Goal: Task Accomplishment & Management: Complete application form

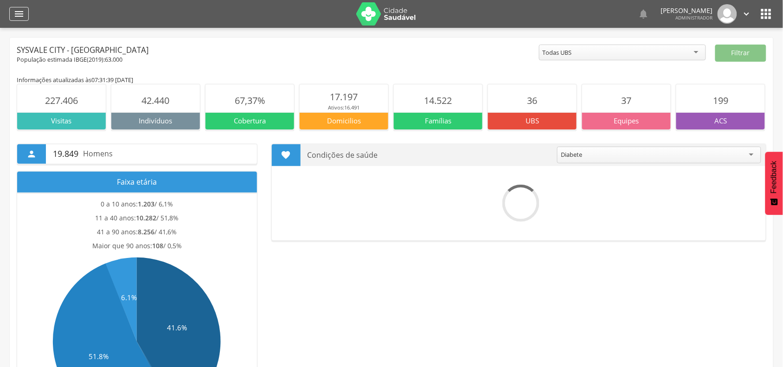
click at [19, 16] on icon "" at bounding box center [18, 13] width 11 height 11
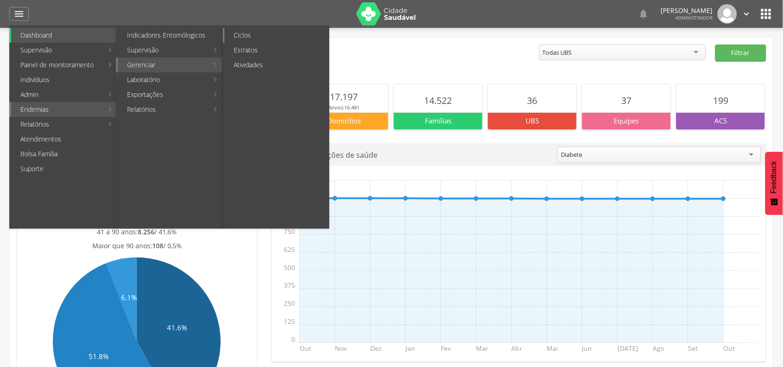
click at [249, 31] on link "Ciclos" at bounding box center [276, 35] width 104 height 15
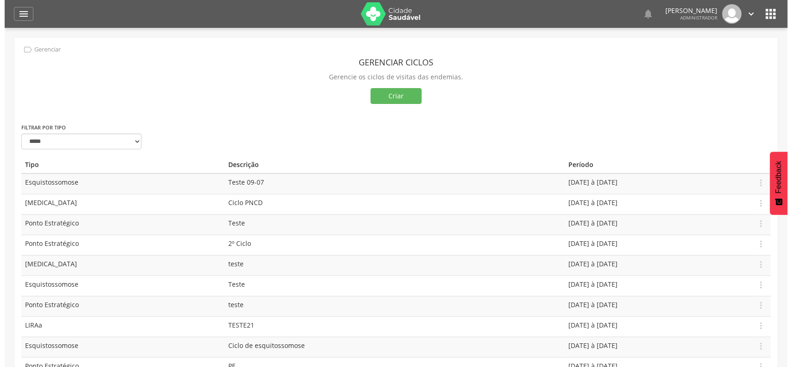
scroll to position [58, 0]
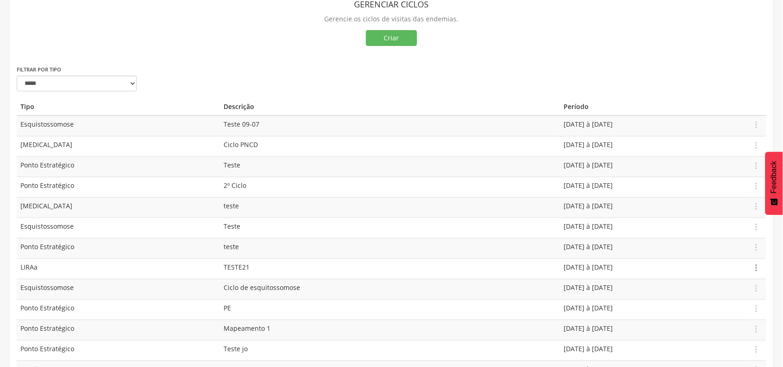
click at [759, 267] on icon "" at bounding box center [756, 267] width 10 height 10
click at [731, 239] on link "Editar" at bounding box center [743, 244] width 73 height 12
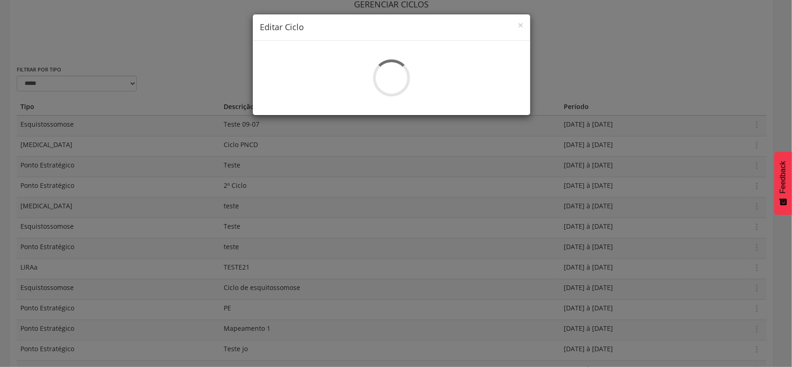
select select "*"
type input "*******"
type input "**********"
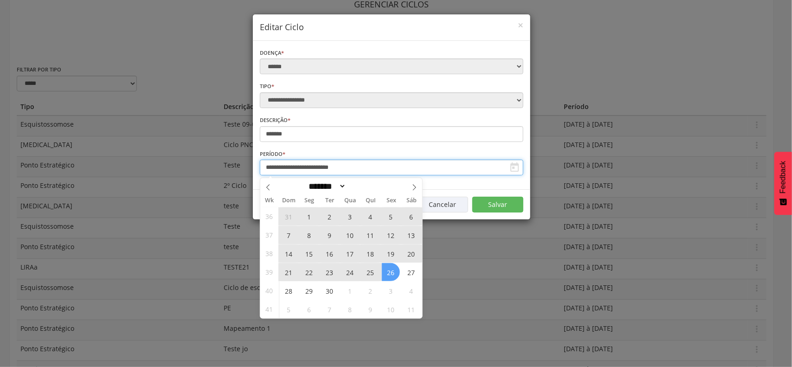
click at [311, 166] on input "**********" at bounding box center [391, 168] width 263 height 16
click at [414, 188] on icon at bounding box center [414, 187] width 6 height 6
select select "*"
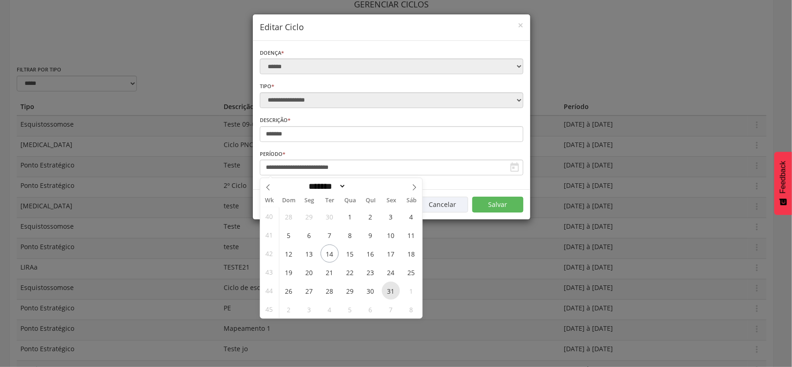
click at [390, 288] on span "31" at bounding box center [391, 290] width 18 height 18
type input "**********"
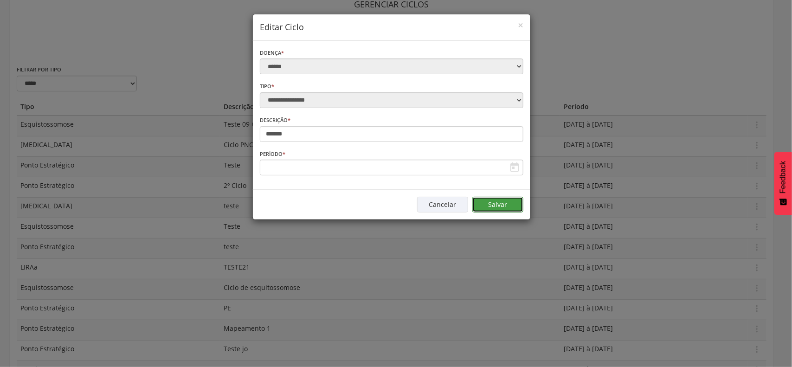
click at [506, 202] on button "Salvar" at bounding box center [497, 205] width 51 height 16
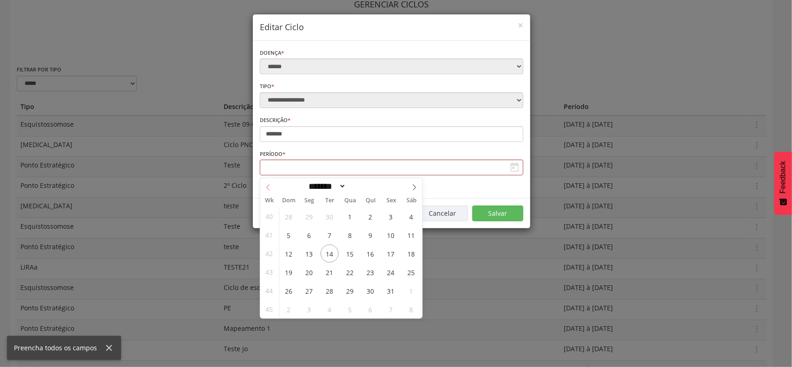
click at [268, 186] on icon at bounding box center [268, 187] width 6 height 6
click at [411, 188] on icon at bounding box center [414, 187] width 6 height 6
select select "*"
click at [312, 217] on span "1" at bounding box center [309, 216] width 18 height 18
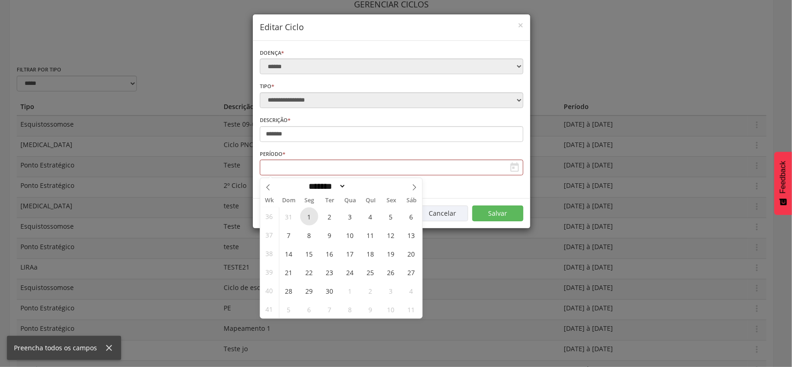
type input "**********"
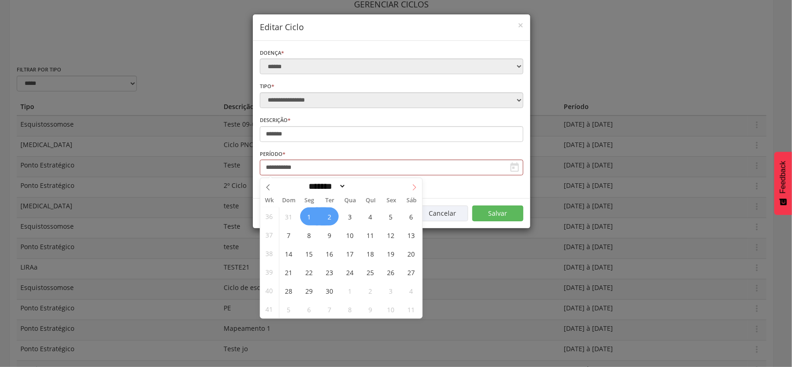
click at [412, 188] on icon at bounding box center [414, 187] width 6 height 6
select select "**"
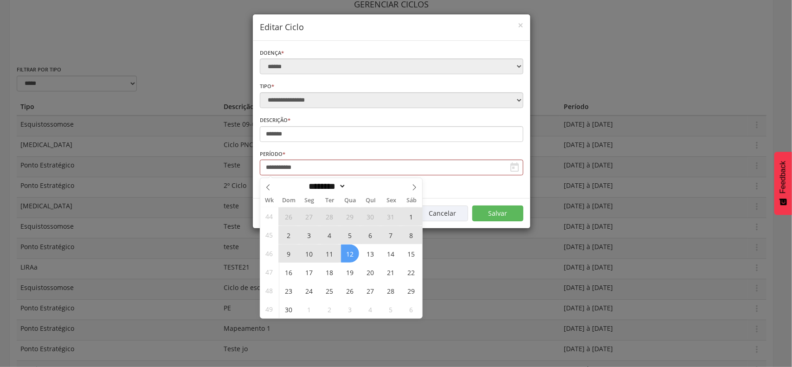
click at [349, 254] on span "12" at bounding box center [350, 253] width 18 height 18
type input "**********"
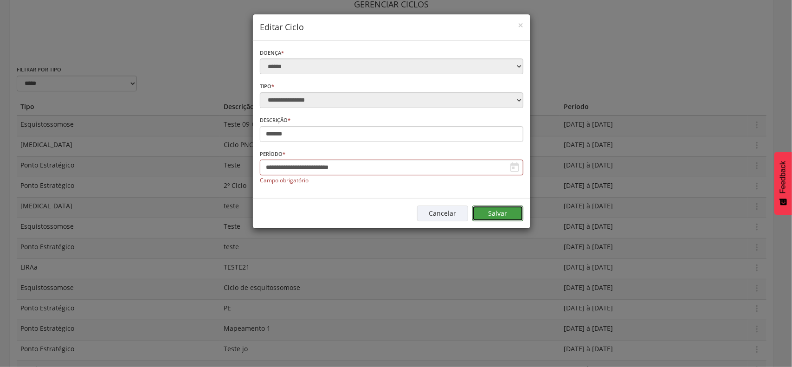
click at [510, 212] on button "Salvar" at bounding box center [497, 213] width 51 height 16
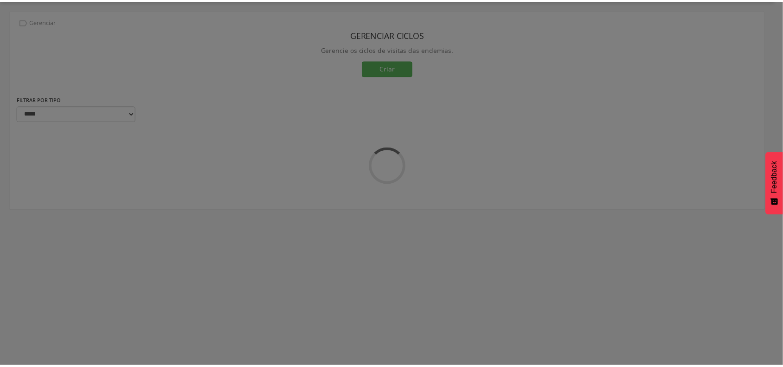
scroll to position [28, 0]
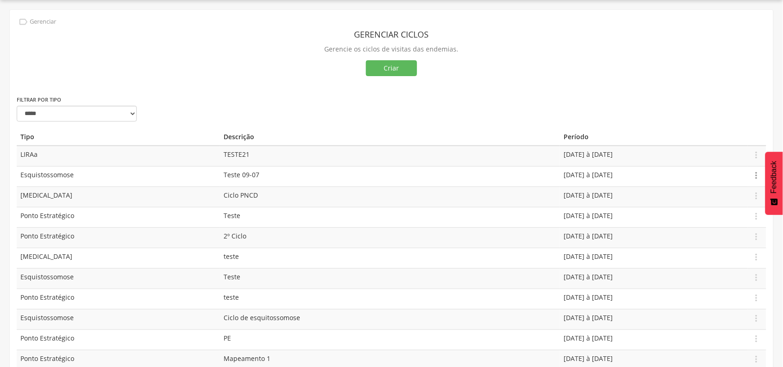
click at [756, 175] on icon "" at bounding box center [756, 175] width 10 height 10
click at [729, 150] on link "Editar" at bounding box center [743, 152] width 73 height 12
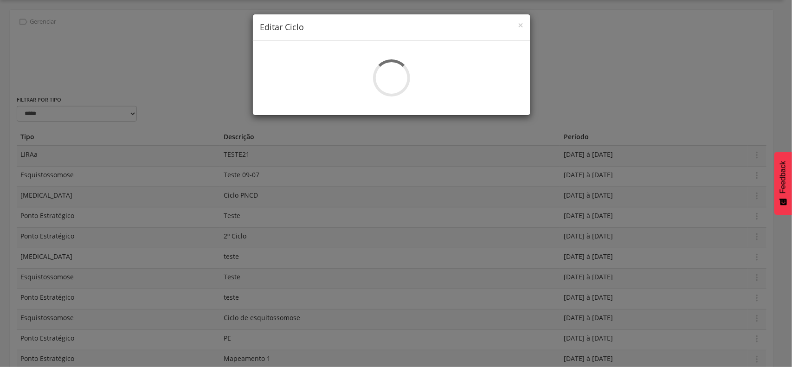
select select "*"
type input "**********"
select select "*"
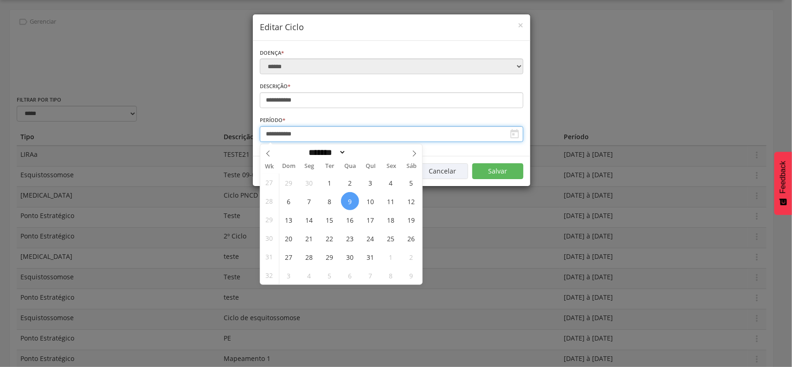
click at [287, 139] on input "**********" at bounding box center [391, 134] width 263 height 16
click at [353, 198] on span "9" at bounding box center [350, 201] width 18 height 18
type input "**********"
click at [413, 152] on icon at bounding box center [414, 153] width 6 height 6
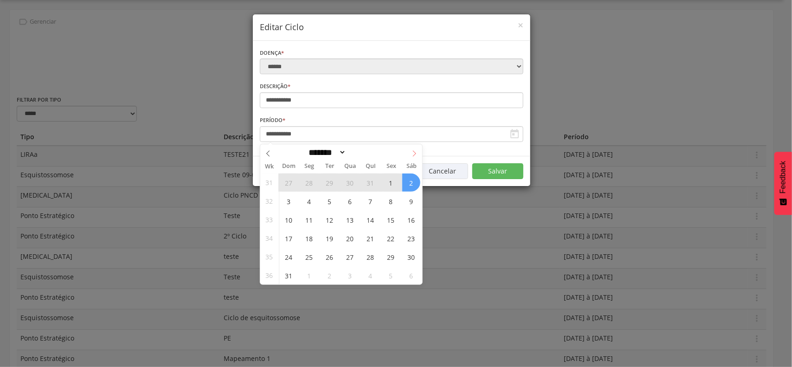
click at [415, 149] on span at bounding box center [414, 152] width 16 height 16
select select "**"
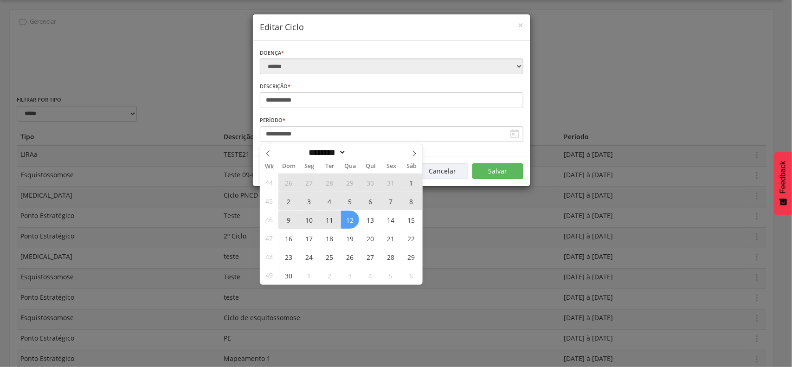
click at [346, 222] on span "12" at bounding box center [350, 220] width 18 height 18
type input "**********"
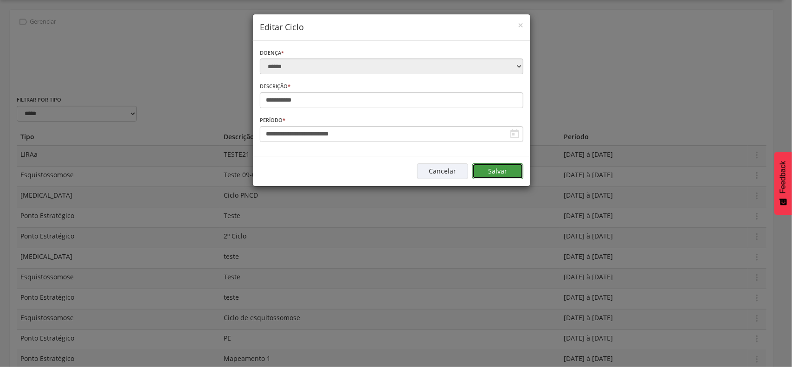
click at [505, 167] on button "Salvar" at bounding box center [497, 171] width 51 height 16
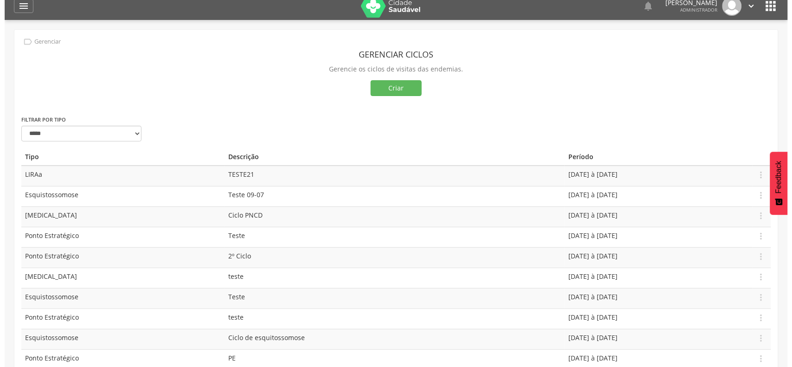
scroll to position [0, 0]
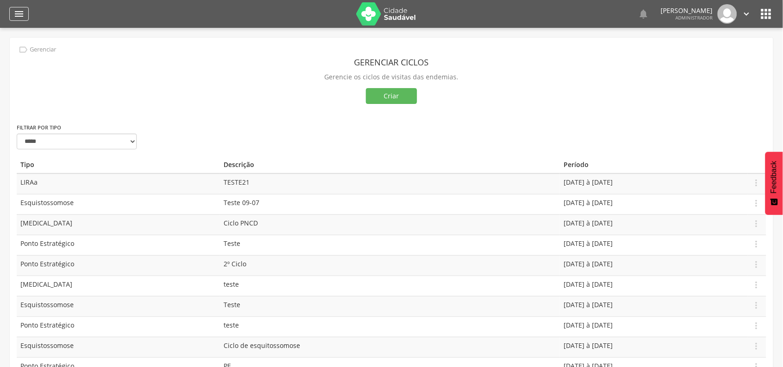
click at [17, 12] on icon "" at bounding box center [18, 13] width 11 height 11
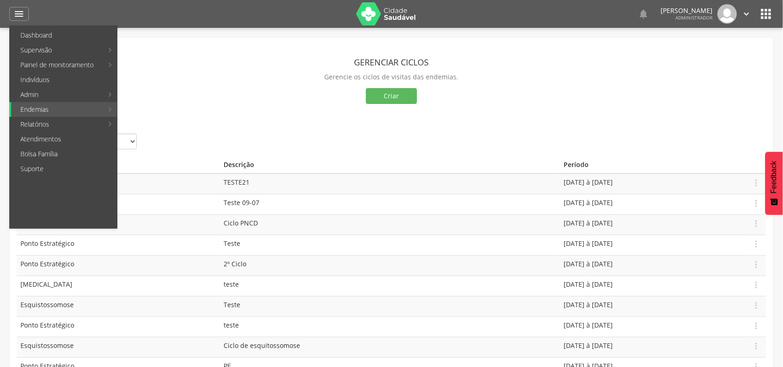
click at [262, 50] on link "Análise de amostras" at bounding box center [276, 50] width 104 height 15
type input "**********"
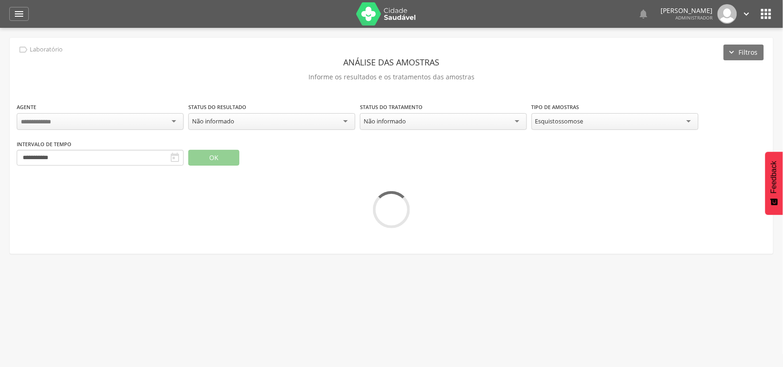
click at [77, 125] on div at bounding box center [100, 121] width 167 height 17
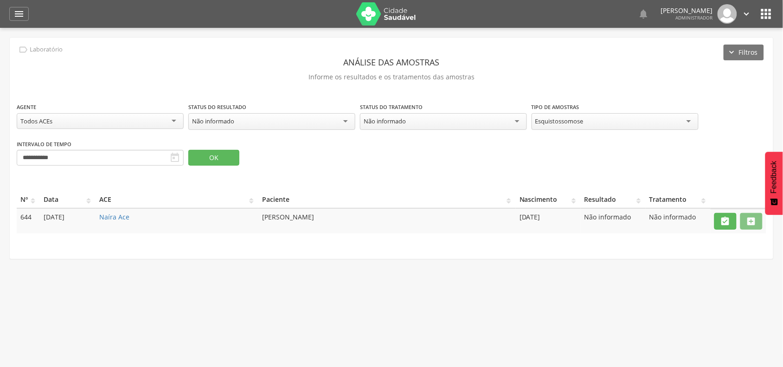
click at [77, 124] on div "Todos ACEs" at bounding box center [100, 121] width 167 height 16
click at [102, 98] on div "**********" at bounding box center [391, 148] width 763 height 221
drag, startPoint x: 42, startPoint y: 218, endPoint x: 63, endPoint y: 218, distance: 20.9
click at [63, 218] on td "[DATE]" at bounding box center [68, 220] width 56 height 25
click at [728, 224] on icon "" at bounding box center [725, 221] width 10 height 10
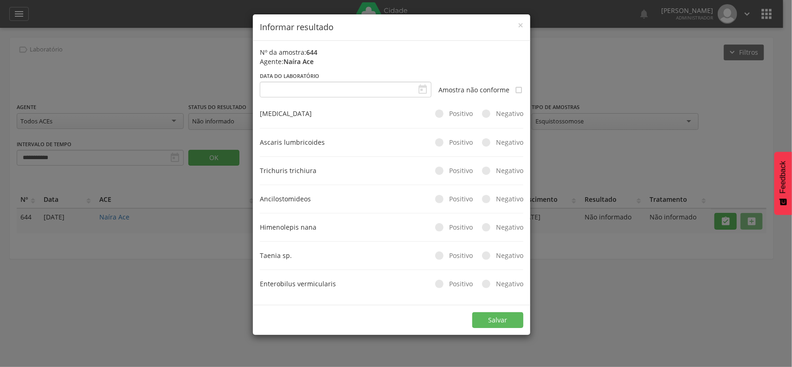
click at [601, 65] on div "**********" at bounding box center [396, 183] width 792 height 367
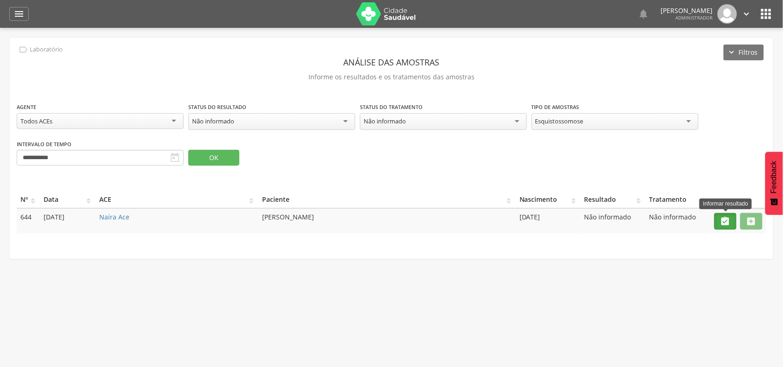
click at [721, 219] on icon "" at bounding box center [725, 221] width 10 height 10
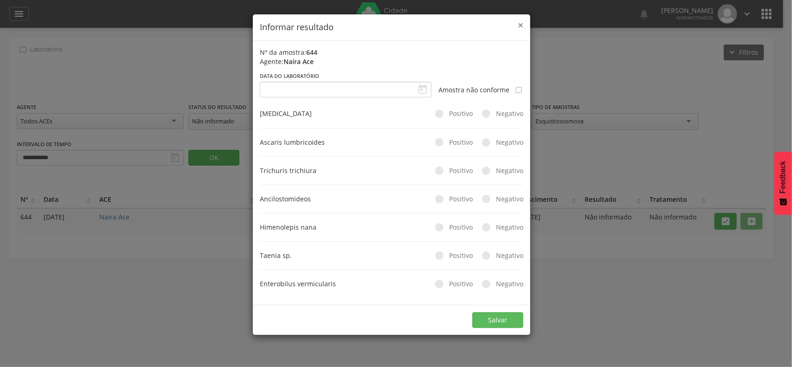
click at [518, 23] on span "×" at bounding box center [521, 25] width 6 height 13
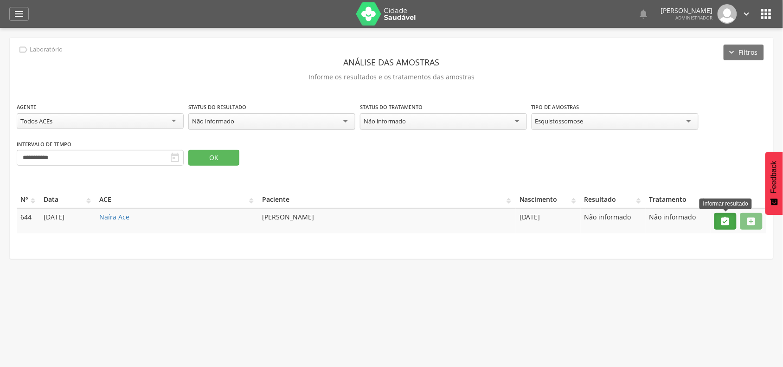
click at [717, 224] on button "" at bounding box center [725, 221] width 22 height 17
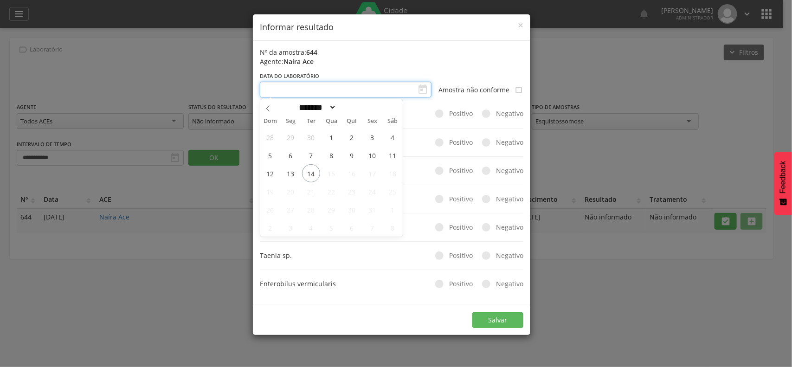
click at [399, 87] on input "text" at bounding box center [346, 90] width 172 height 16
click at [312, 173] on span "14" at bounding box center [311, 173] width 18 height 18
type input "**********"
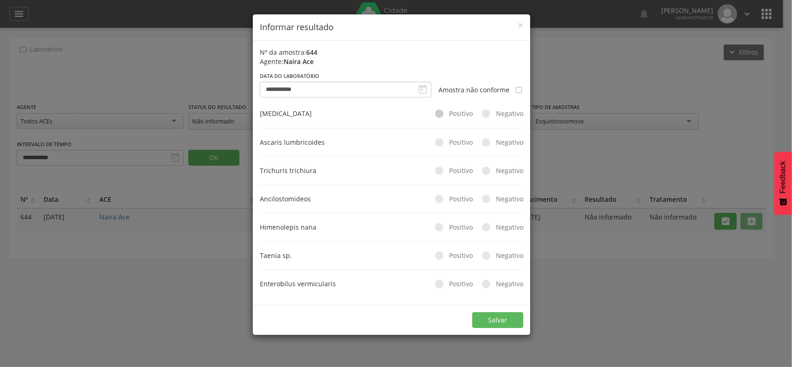
click at [444, 112] on label "Positivo" at bounding box center [458, 113] width 47 height 9
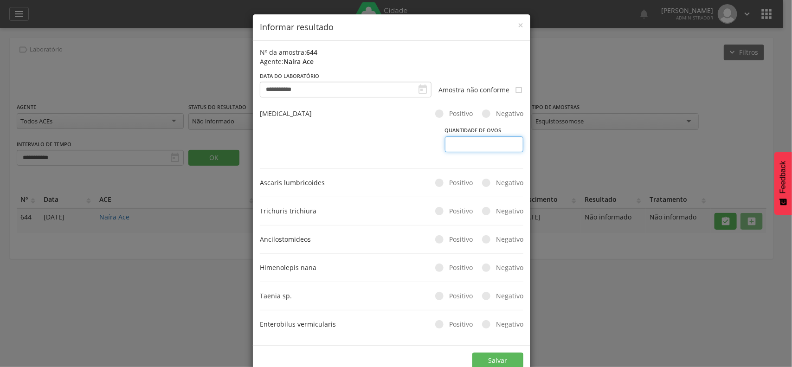
click at [468, 142] on input "number" at bounding box center [484, 144] width 78 height 16
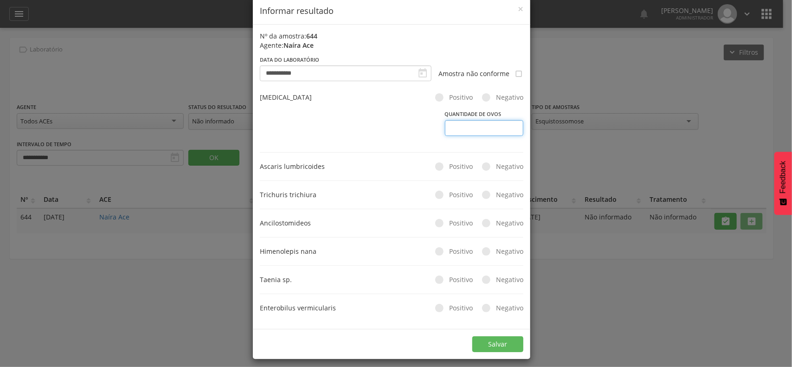
scroll to position [25, 0]
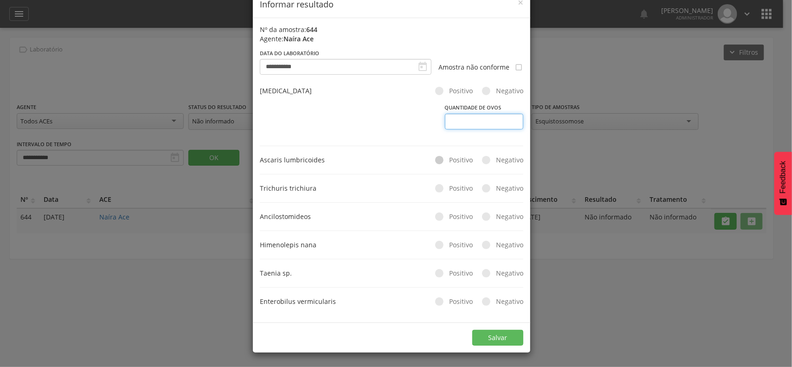
type input "*"
click at [437, 158] on div at bounding box center [439, 160] width 8 height 8
click at [435, 185] on div at bounding box center [439, 188] width 8 height 8
click at [499, 335] on button "Salvar" at bounding box center [497, 338] width 51 height 16
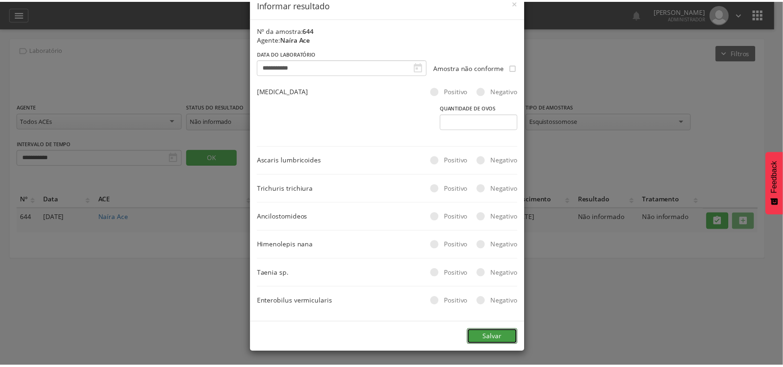
scroll to position [0, 0]
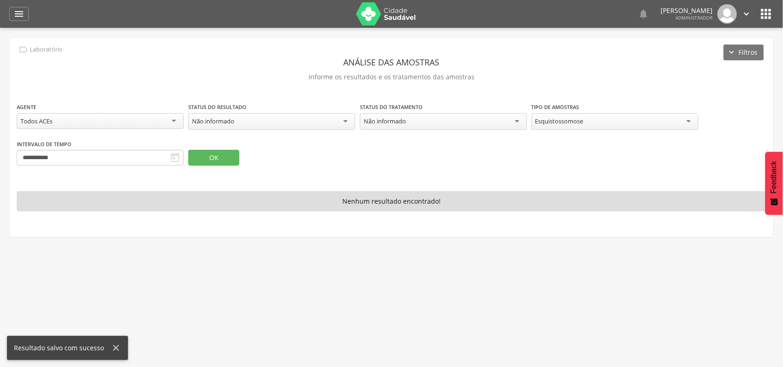
click at [413, 119] on div "Não informado" at bounding box center [443, 121] width 167 height 17
click at [223, 159] on button "OK" at bounding box center [213, 158] width 51 height 16
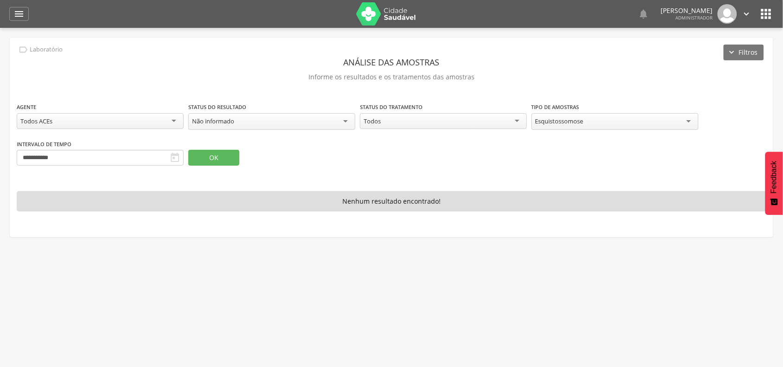
click at [227, 116] on div "Não informado" at bounding box center [271, 121] width 167 height 17
click at [210, 163] on button "OK" at bounding box center [213, 158] width 51 height 16
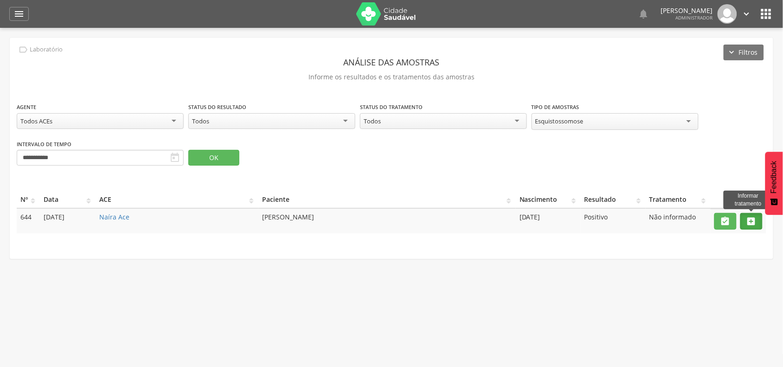
click at [754, 221] on icon "" at bounding box center [751, 221] width 10 height 10
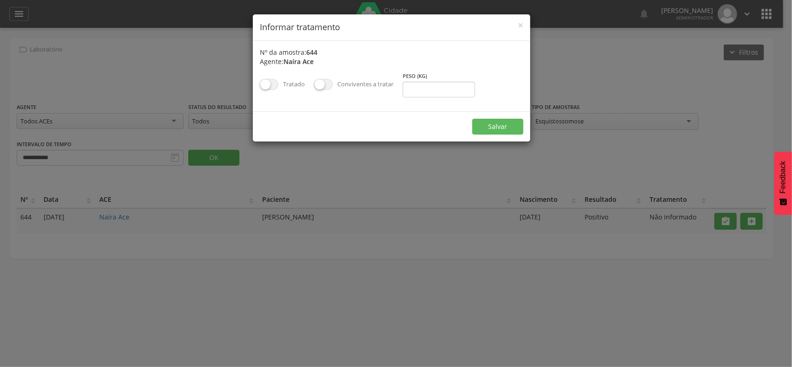
click at [275, 84] on span at bounding box center [269, 84] width 19 height 11
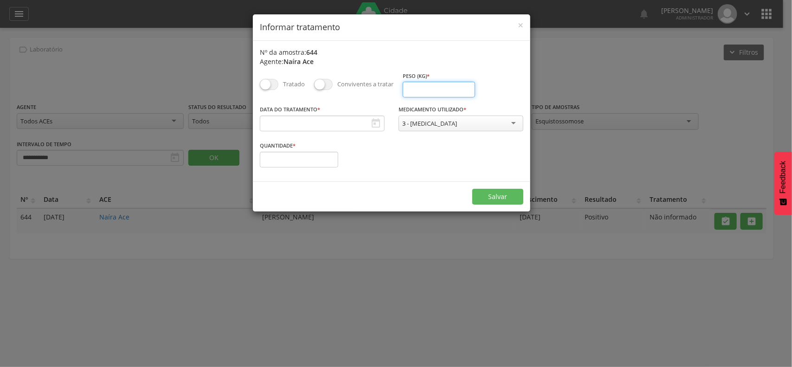
click at [427, 89] on input "number" at bounding box center [439, 90] width 72 height 16
type input "**"
click at [288, 121] on input "text" at bounding box center [322, 123] width 125 height 16
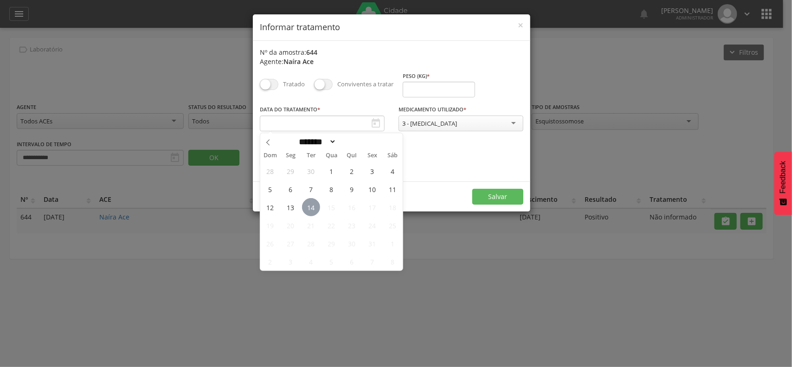
click at [312, 207] on span "14" at bounding box center [311, 207] width 18 height 18
type input "**********"
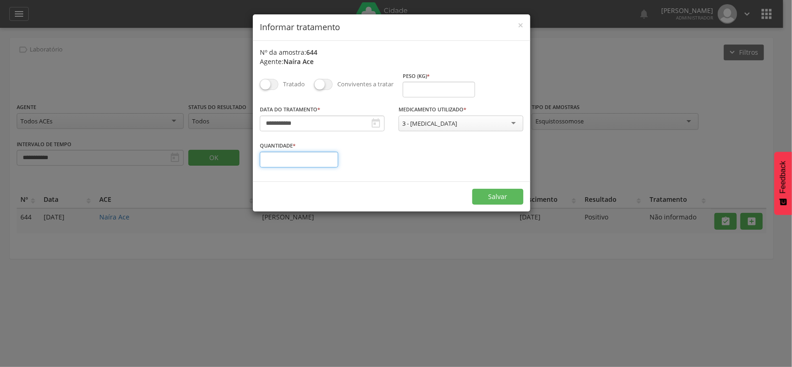
click at [302, 163] on input "number" at bounding box center [299, 160] width 78 height 16
type input "*"
click at [488, 197] on button "Salvar" at bounding box center [497, 197] width 51 height 16
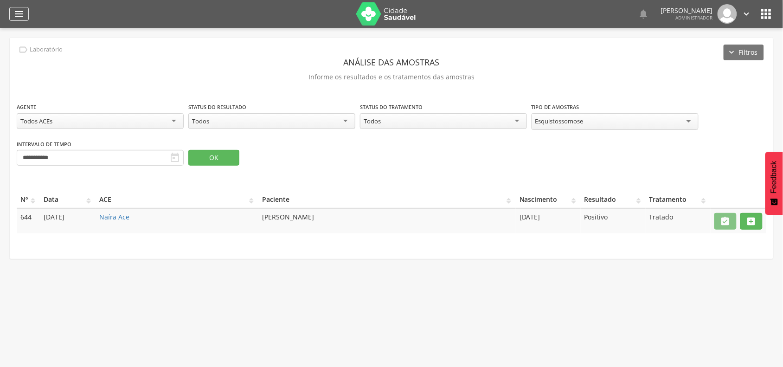
click at [22, 16] on icon "" at bounding box center [18, 13] width 11 height 11
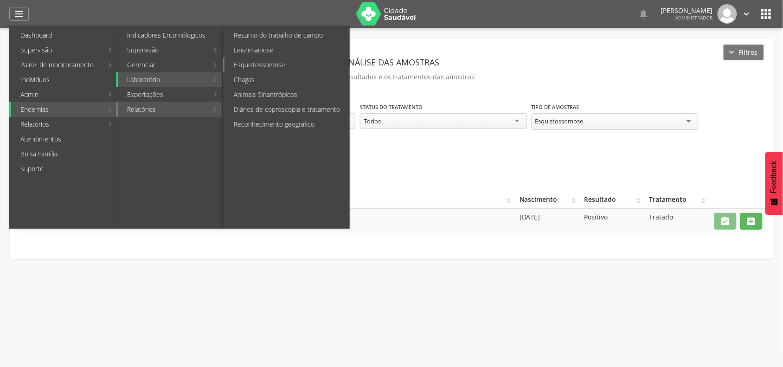
click at [263, 64] on link "Esquistossomose" at bounding box center [286, 65] width 125 height 15
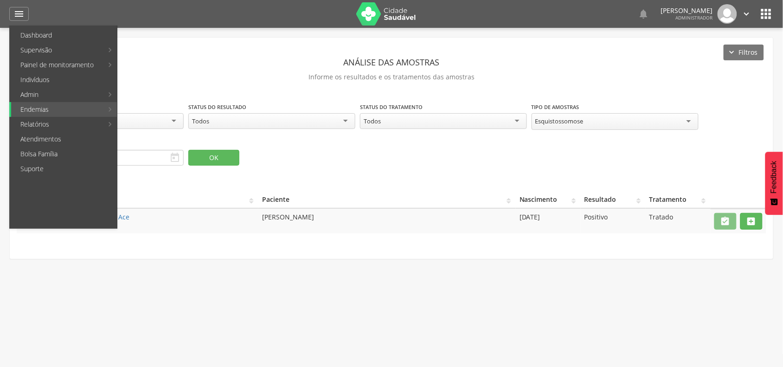
type input "**********"
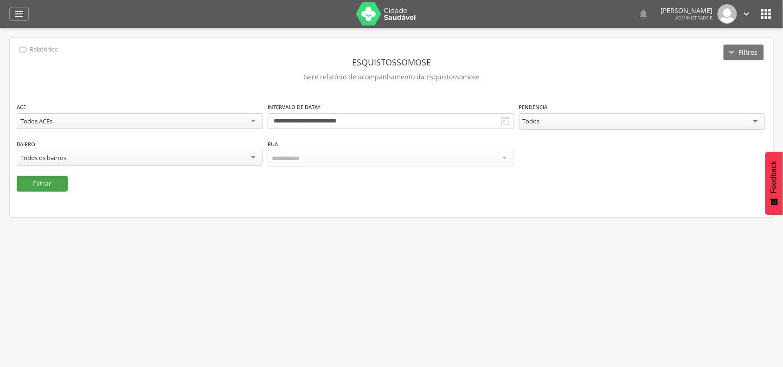
click at [48, 181] on button "Filtrar" at bounding box center [42, 184] width 51 height 16
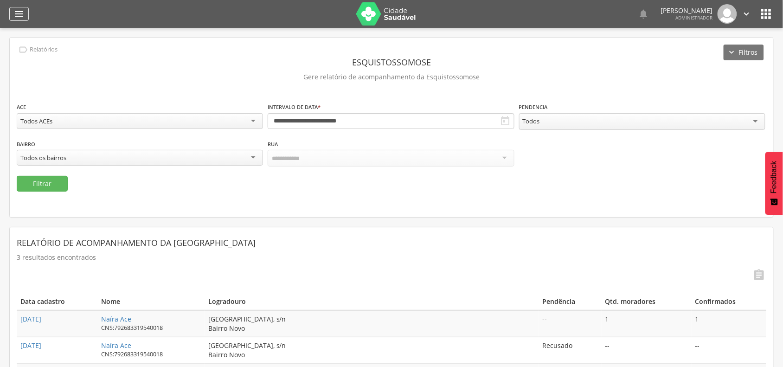
click at [22, 17] on icon "" at bounding box center [18, 13] width 11 height 11
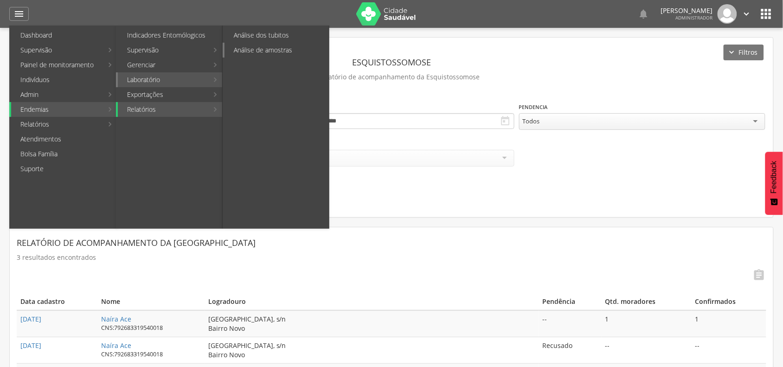
click at [273, 56] on link "Análise de amostras" at bounding box center [276, 50] width 104 height 15
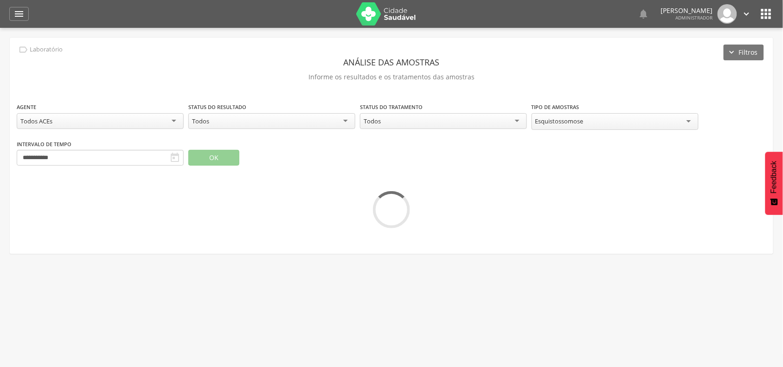
click at [573, 120] on div "Esquistossomose" at bounding box center [559, 121] width 48 height 8
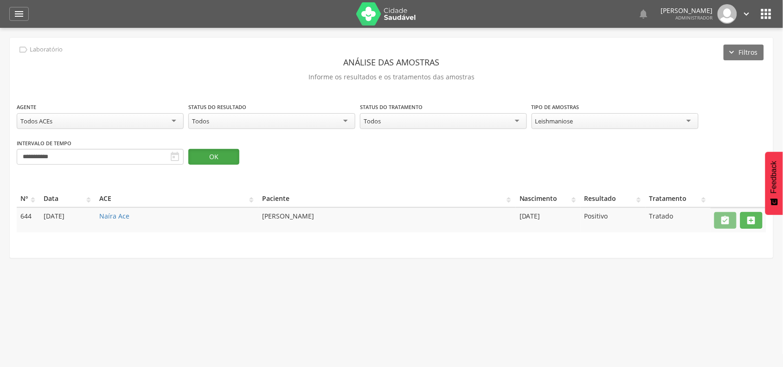
click at [228, 156] on button "OK" at bounding box center [213, 157] width 51 height 16
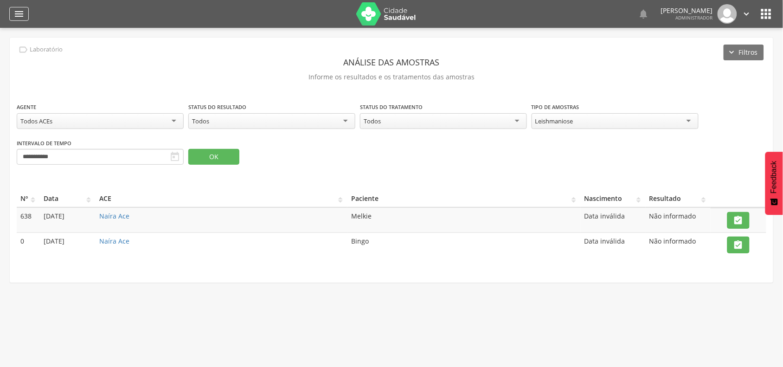
click at [23, 8] on icon "" at bounding box center [18, 13] width 11 height 11
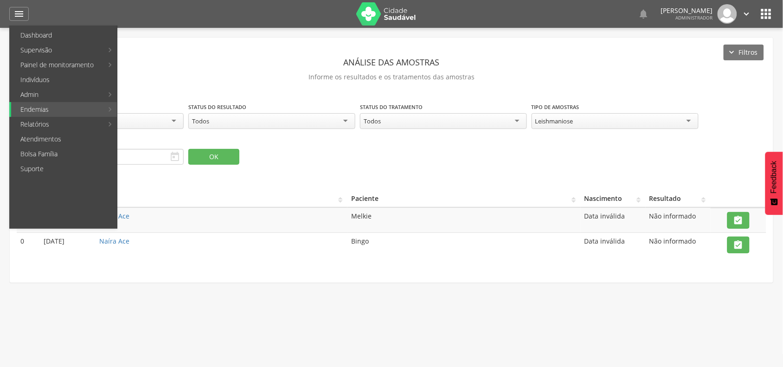
click at [447, 160] on div "**********" at bounding box center [391, 137] width 749 height 70
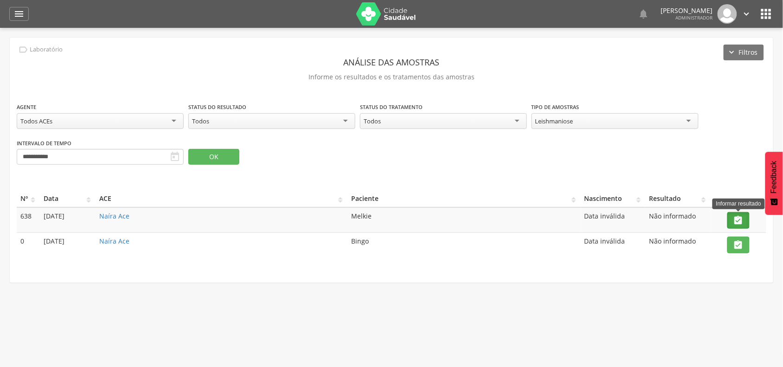
click at [738, 223] on icon "" at bounding box center [738, 220] width 10 height 10
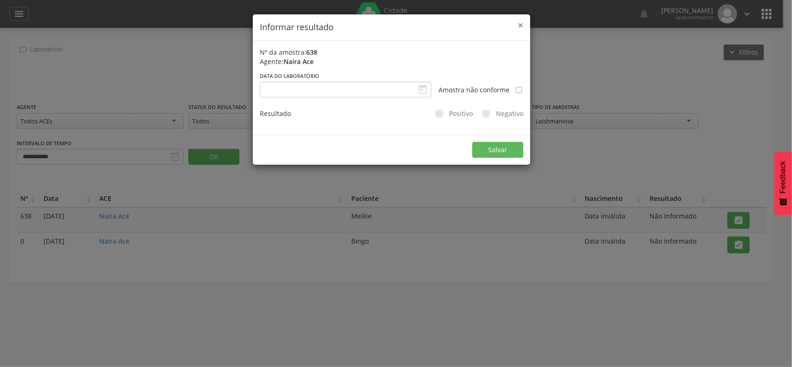
click at [520, 25] on span "×" at bounding box center [521, 25] width 6 height 13
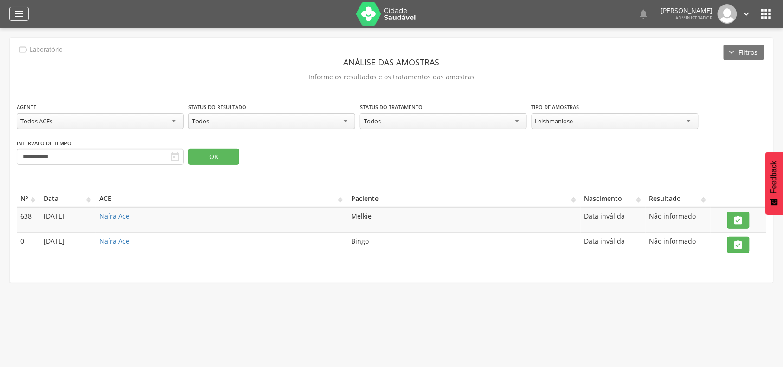
click at [14, 13] on icon "" at bounding box center [18, 13] width 11 height 11
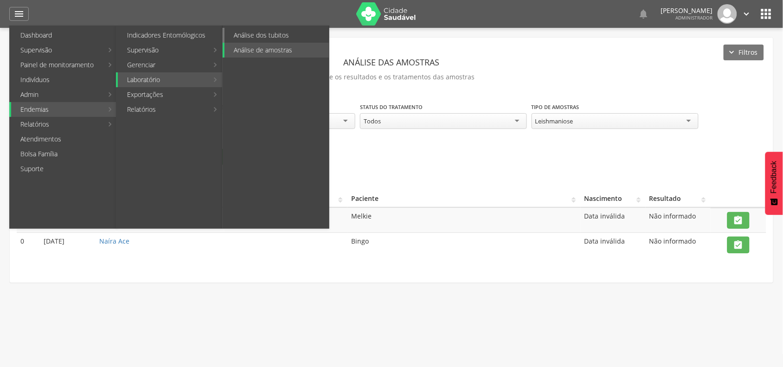
click at [276, 38] on link "Análise dos tubitos" at bounding box center [276, 35] width 104 height 15
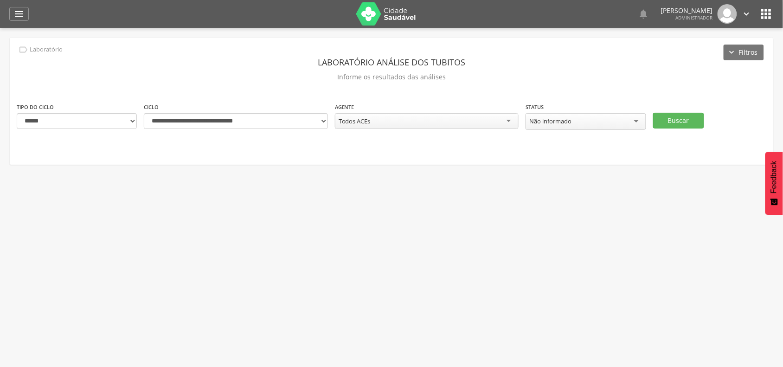
click at [550, 121] on div "Não informado" at bounding box center [550, 121] width 42 height 8
click at [685, 117] on button "Buscar" at bounding box center [678, 120] width 51 height 16
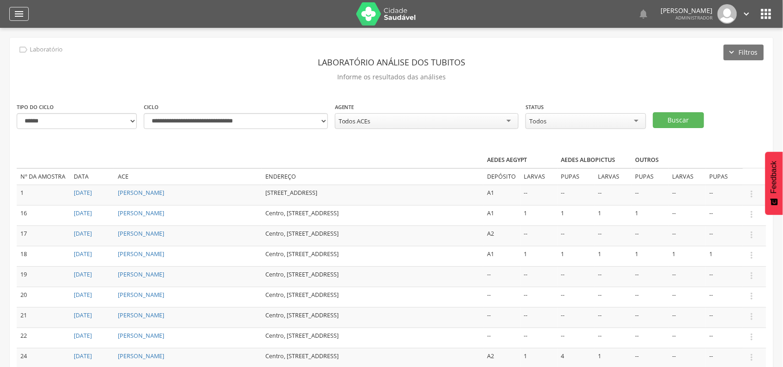
click at [17, 10] on icon "" at bounding box center [18, 13] width 11 height 11
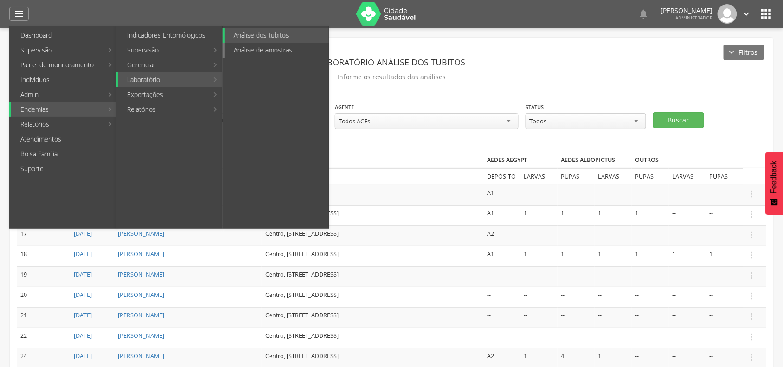
click at [269, 51] on link "Análise de amostras" at bounding box center [276, 50] width 104 height 15
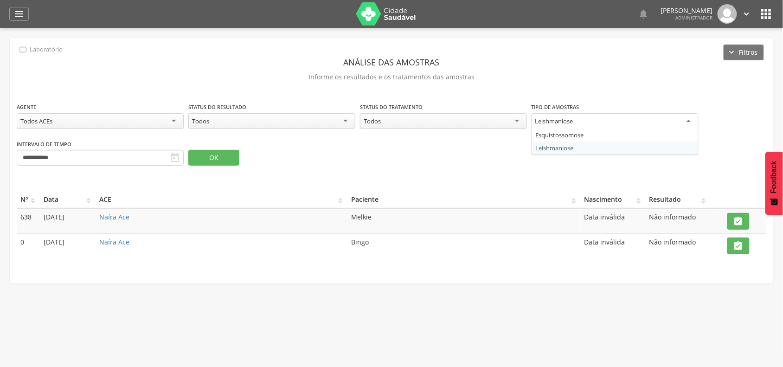
click at [594, 119] on div "Leishmaniose" at bounding box center [614, 121] width 167 height 17
drag, startPoint x: 553, startPoint y: 134, endPoint x: 555, endPoint y: 140, distance: 5.3
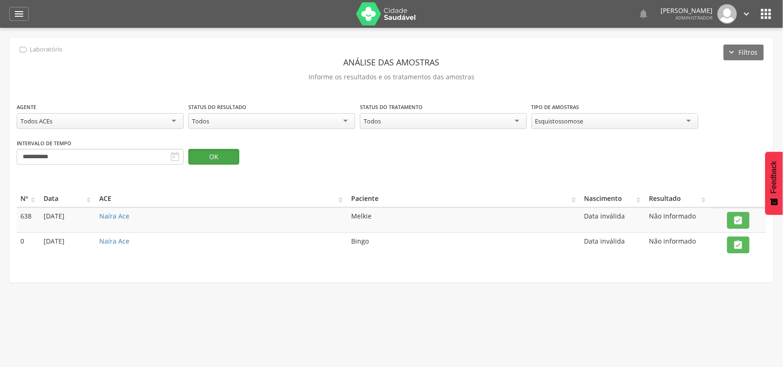
click at [230, 159] on button "OK" at bounding box center [213, 157] width 51 height 16
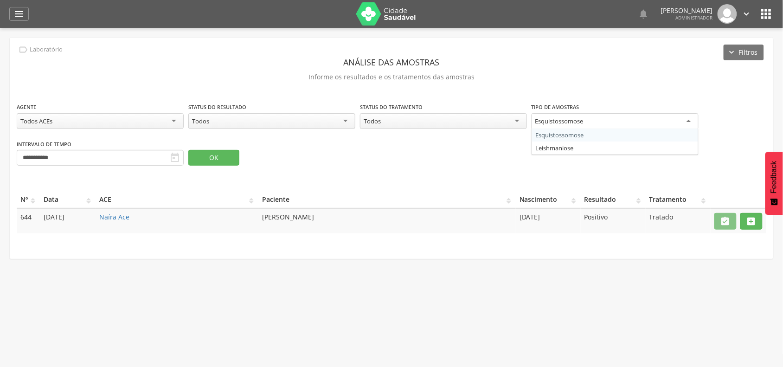
click at [540, 122] on div "Esquistossomose" at bounding box center [559, 121] width 48 height 8
click at [230, 156] on button "OK" at bounding box center [213, 157] width 51 height 16
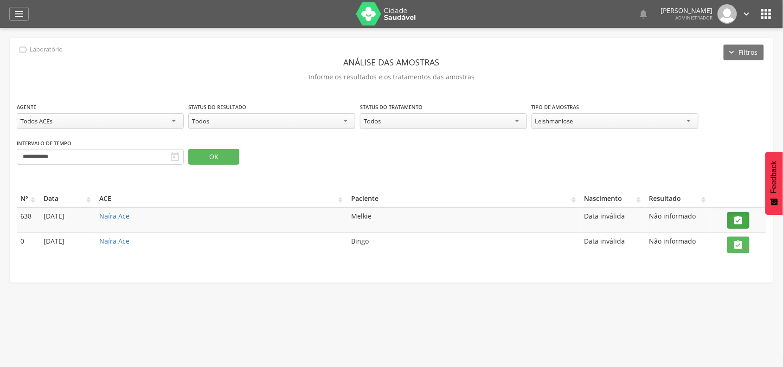
click at [736, 217] on icon "" at bounding box center [738, 220] width 10 height 10
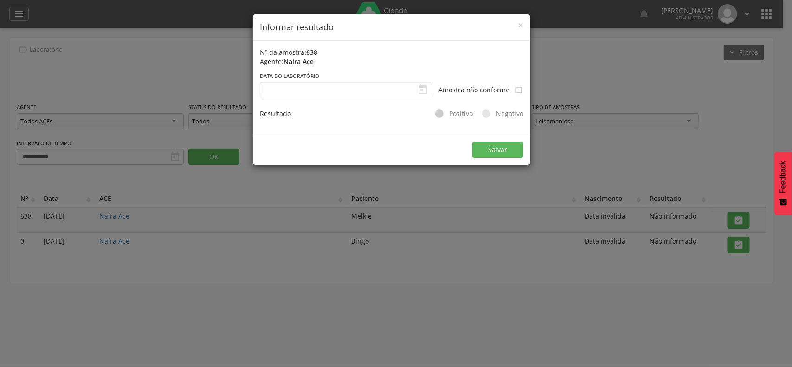
click at [441, 112] on div at bounding box center [439, 113] width 8 height 8
click at [522, 25] on span "×" at bounding box center [521, 25] width 6 height 13
